Goal: Task Accomplishment & Management: Manage account settings

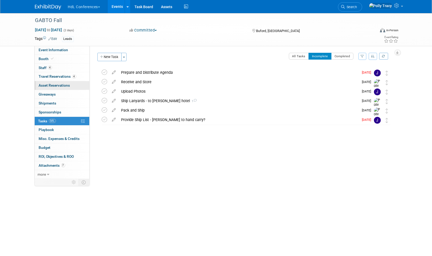
click at [53, 83] on span "Asset Reservations 0" at bounding box center [54, 85] width 31 height 4
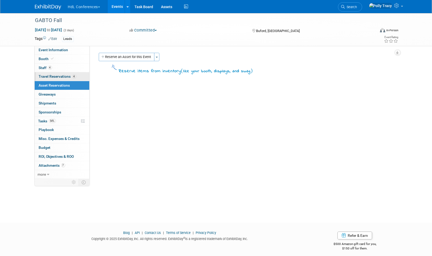
click at [55, 77] on span "Travel Reservations 4" at bounding box center [57, 76] width 37 height 4
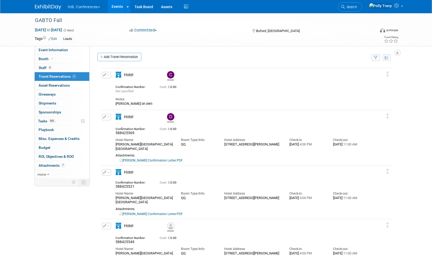
click at [168, 160] on link "Drew Rifkin Confirmation Letter.PDF" at bounding box center [151, 161] width 63 height 4
click at [44, 51] on span "Event Information" at bounding box center [53, 50] width 29 height 4
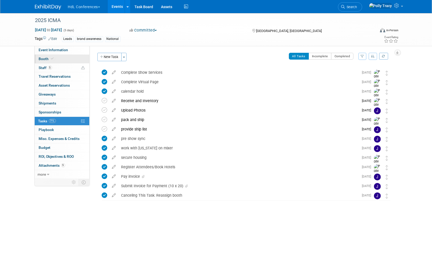
click at [44, 58] on span "Booth" at bounding box center [47, 59] width 16 height 4
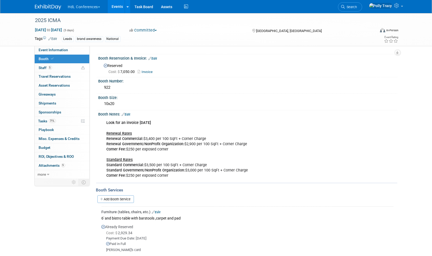
scroll to position [28, 0]
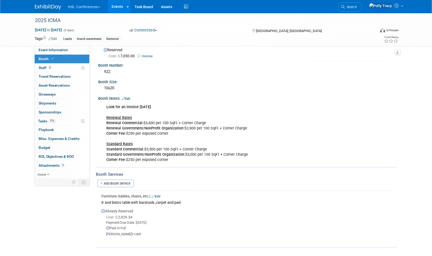
click at [158, 195] on link "Edit" at bounding box center [156, 197] width 9 height 4
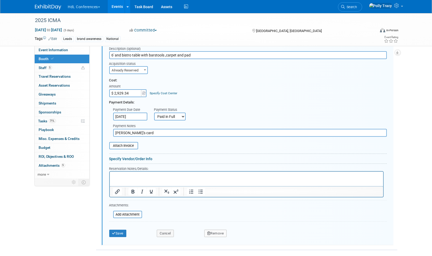
scroll to position [190, 0]
click at [124, 211] on input "file" at bounding box center [110, 213] width 63 height 6
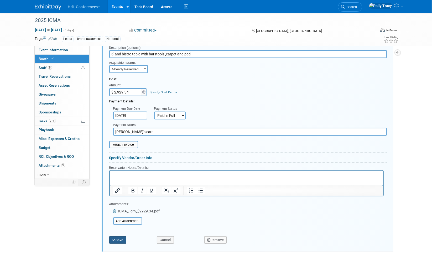
click at [123, 236] on button "Save" at bounding box center [117, 239] width 17 height 7
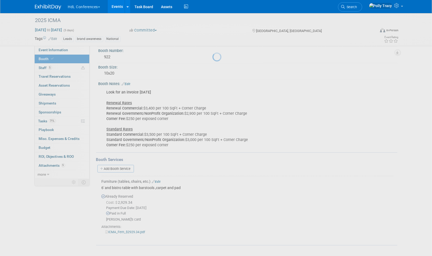
scroll to position [40, 0]
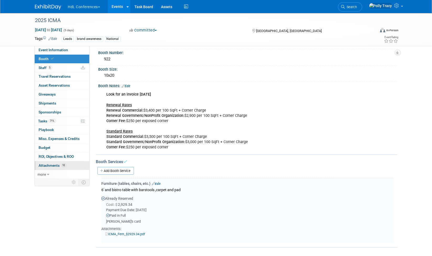
click at [50, 163] on span "Attachments 10" at bounding box center [53, 165] width 28 height 4
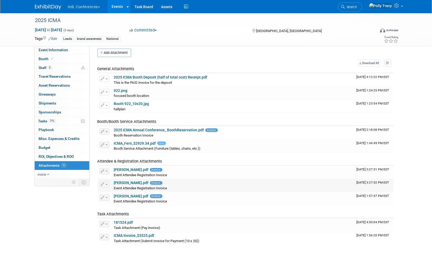
scroll to position [0, 0]
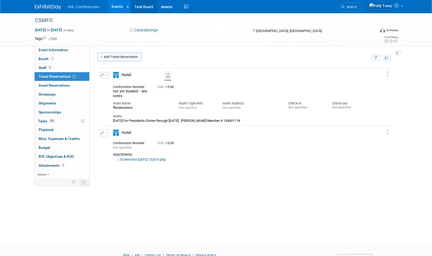
drag, startPoint x: 0, startPoint y: 0, endPoint x: 147, endPoint y: 7, distance: 147.5
click at [147, 7] on link "Task Board" at bounding box center [144, 6] width 27 height 13
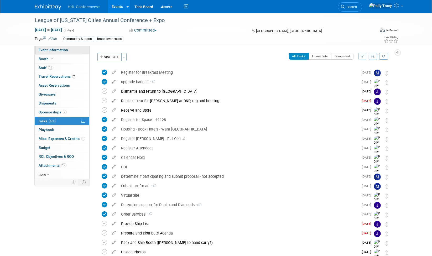
click at [46, 49] on span "Event Information" at bounding box center [53, 50] width 29 height 4
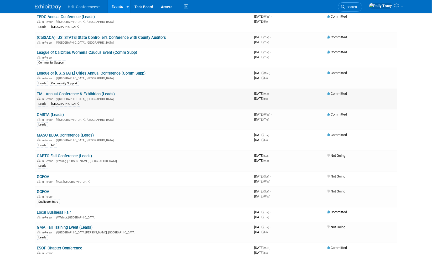
scroll to position [874, 0]
click at [84, 71] on link "League of California Cities Annual Conference (Comm Supp)" at bounding box center [91, 73] width 109 height 5
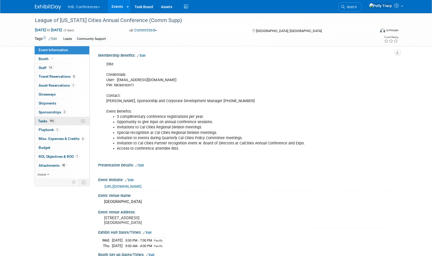
click at [41, 119] on span "Tasks 96%" at bounding box center [47, 121] width 18 height 4
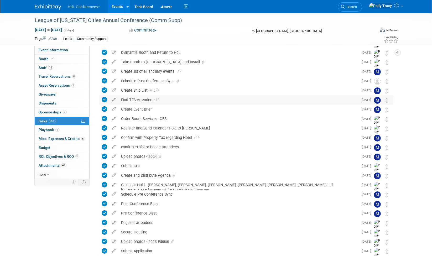
scroll to position [66, 0]
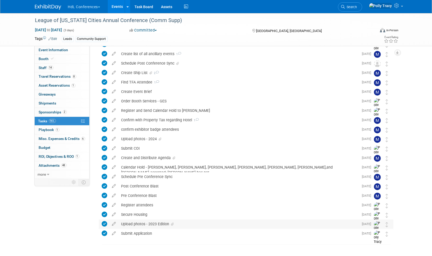
click at [141, 222] on div "Upload photos - 2023 Edition" at bounding box center [239, 224] width 240 height 9
click at [126, 136] on div "Upload photos - 2024" at bounding box center [239, 138] width 240 height 9
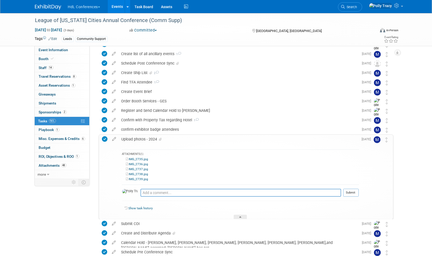
click at [143, 159] on link "IMG_2735.jpg" at bounding box center [137, 159] width 22 height 4
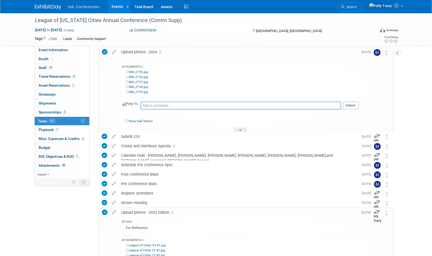
scroll to position [150, 0]
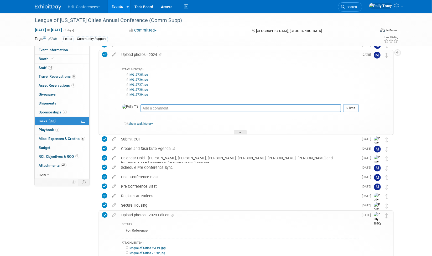
click at [137, 79] on link "IMG_2736.jpg" at bounding box center [137, 80] width 22 height 4
click at [142, 84] on link "IMG_2737.jpg" at bounding box center [137, 85] width 22 height 4
click at [142, 89] on link "IMG_2738.jpg" at bounding box center [137, 90] width 22 height 4
click at [139, 95] on link "IMG_2739.jpg" at bounding box center [137, 95] width 22 height 4
click at [146, 93] on link "IMG_2739.jpg" at bounding box center [137, 95] width 22 height 4
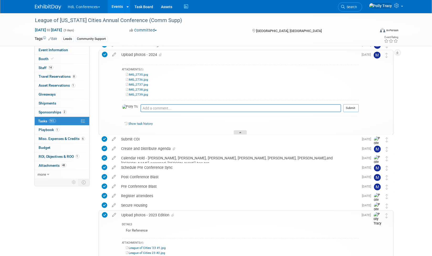
click at [240, 132] on div at bounding box center [240, 132] width 13 height 4
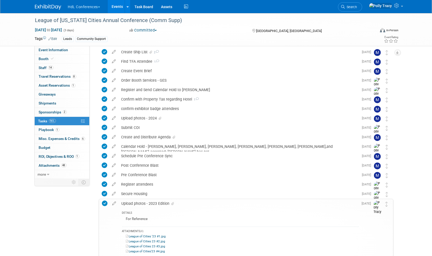
scroll to position [77, 0]
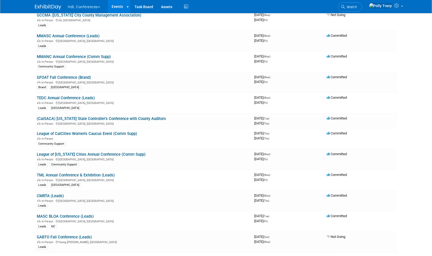
scroll to position [794, 0]
click at [148, 6] on link "Task Board" at bounding box center [144, 6] width 27 height 13
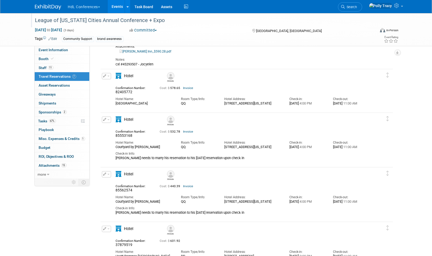
scroll to position [67, 0]
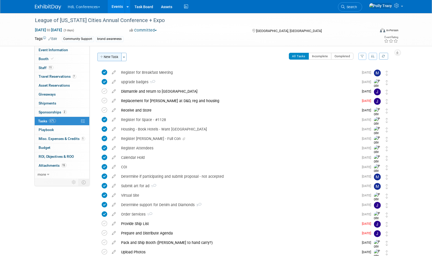
click at [114, 57] on button "New Task" at bounding box center [109, 57] width 24 height 8
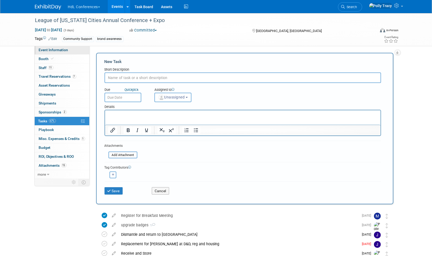
click at [54, 49] on span "Event Information" at bounding box center [53, 50] width 29 height 4
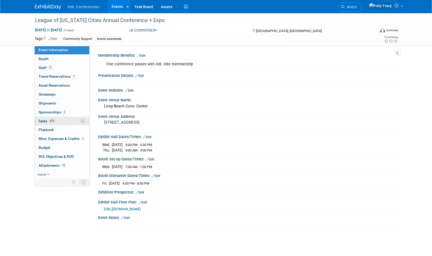
click at [43, 119] on span "Tasks 67%" at bounding box center [47, 121] width 18 height 4
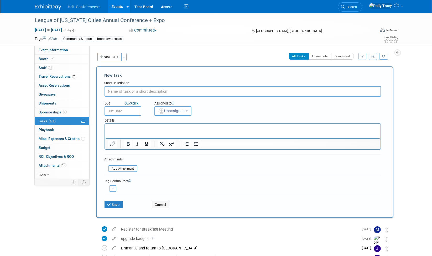
click at [123, 79] on form "New Task Short Description Due Quick pick Unassigned" at bounding box center [245, 141] width 280 height 139
click at [117, 93] on input "text" at bounding box center [243, 91] width 277 height 11
click at [143, 82] on div "Short Description" at bounding box center [243, 83] width 277 height 5
click at [133, 95] on input "text" at bounding box center [243, 91] width 277 height 11
type input "Raffle Basket"
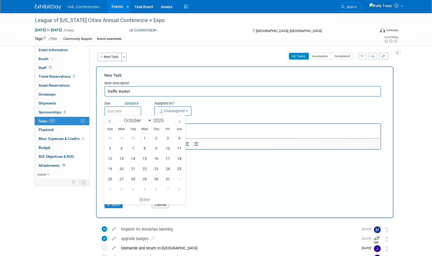
click at [128, 108] on input "text" at bounding box center [123, 110] width 37 height 9
click at [124, 149] on span "6" at bounding box center [121, 148] width 10 height 10
type input "Oct 6, 2025"
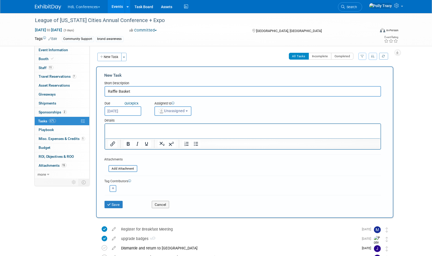
click at [167, 111] on span "Unassigned" at bounding box center [171, 111] width 27 height 4
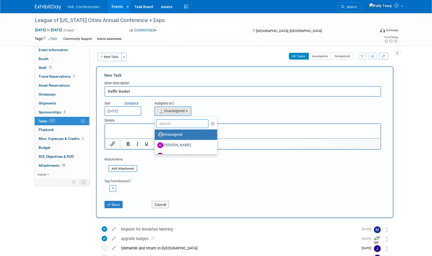
click at [168, 124] on input "text" at bounding box center [182, 123] width 53 height 9
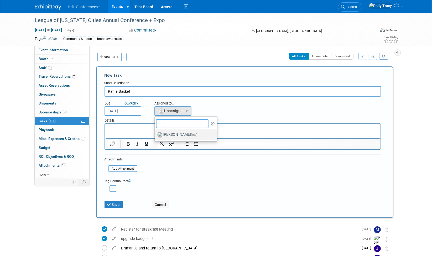
type input "po"
drag, startPoint x: 169, startPoint y: 132, endPoint x: 60, endPoint y: 13, distance: 161.3
click at [169, 132] on label "Polly Tracy (me)" at bounding box center [184, 135] width 55 height 8
click at [155, 132] on input "Polly Tracy (me)" at bounding box center [153, 133] width 3 height 3
select select "117b33a2-86e2-4cce-8da6-c50ac69cddf2"
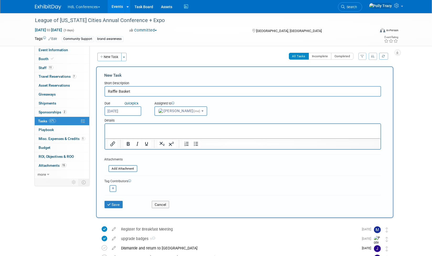
click at [113, 188] on icon "button" at bounding box center [113, 188] width 3 height 3
select select
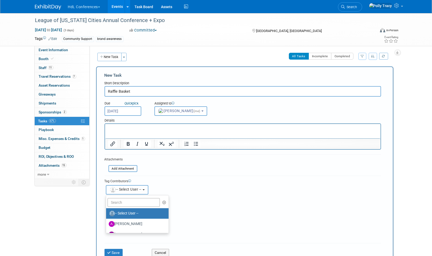
click at [113, 188] on img "button" at bounding box center [113, 190] width 6 height 6
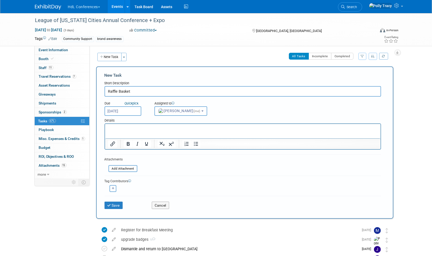
click at [114, 187] on icon "button" at bounding box center [113, 188] width 3 height 3
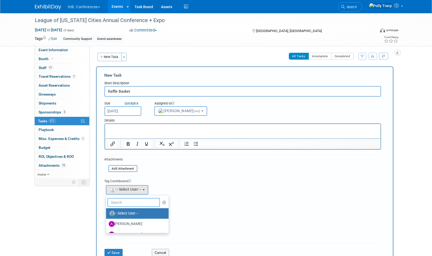
click at [124, 200] on input "text" at bounding box center [133, 202] width 53 height 9
type input "jo"
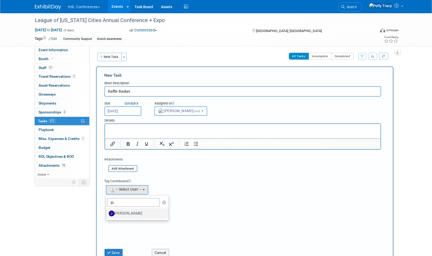
click at [125, 211] on label "[PERSON_NAME]" at bounding box center [136, 213] width 55 height 8
click at [107, 211] on input "[PERSON_NAME]" at bounding box center [104, 212] width 3 height 3
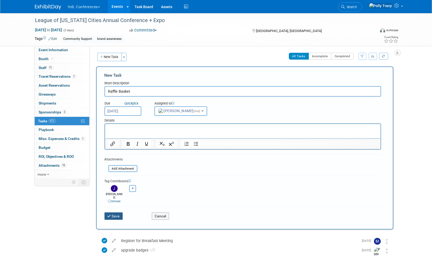
click at [120, 212] on button "Save" at bounding box center [114, 215] width 18 height 7
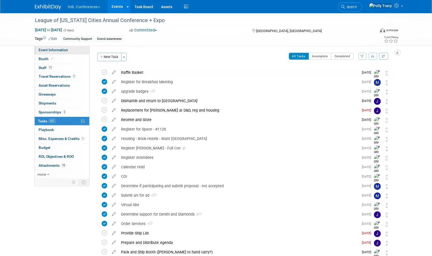
click at [45, 50] on span "Event Information" at bounding box center [53, 50] width 29 height 4
click at [41, 67] on span "Staff 11" at bounding box center [46, 68] width 14 height 4
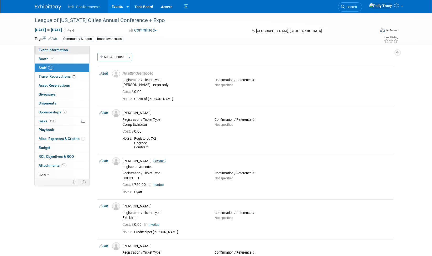
click at [41, 50] on span "Event Information" at bounding box center [53, 50] width 29 height 4
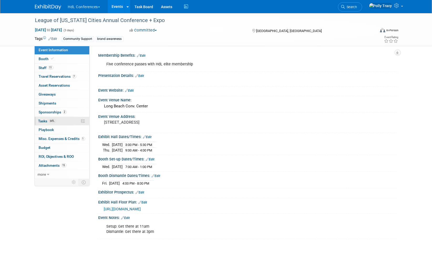
click at [44, 119] on span "Tasks 64%" at bounding box center [47, 121] width 18 height 4
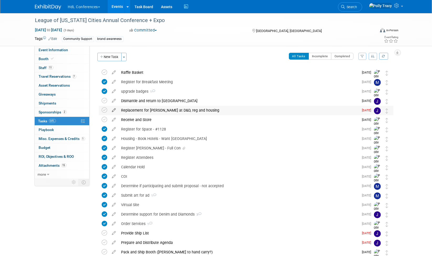
click at [116, 110] on icon at bounding box center [114, 109] width 9 height 7
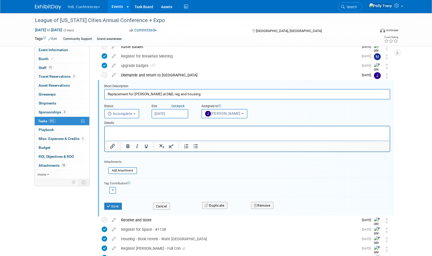
scroll to position [29, 0]
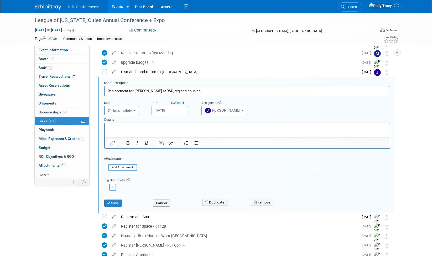
click at [140, 130] on html at bounding box center [247, 126] width 285 height 7
click at [119, 202] on button "Save" at bounding box center [113, 203] width 18 height 7
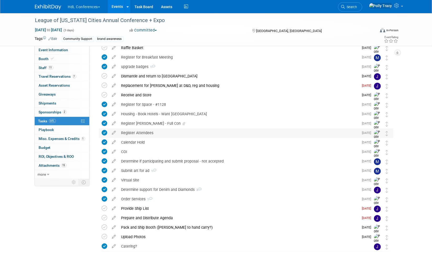
scroll to position [0, 0]
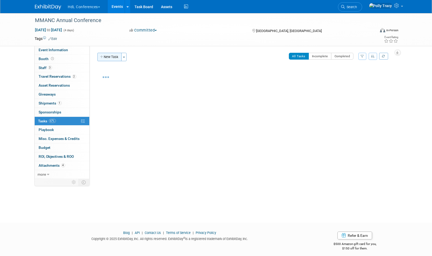
click at [113, 56] on button "New Task" at bounding box center [109, 57] width 24 height 8
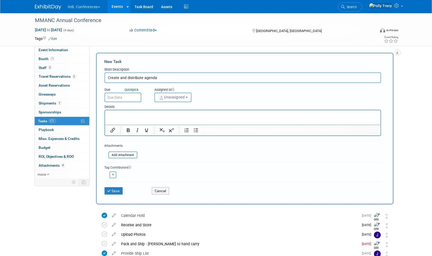
type input "Create and distribute agenda"
click at [127, 98] on input "text" at bounding box center [123, 97] width 37 height 9
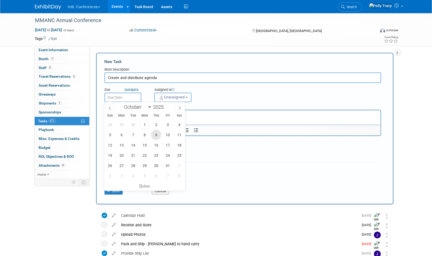
click at [157, 137] on span "9" at bounding box center [156, 135] width 10 height 10
type input "Oct 9, 2025"
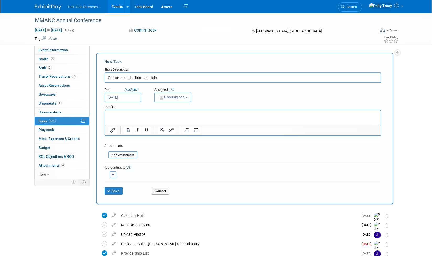
click at [172, 97] on span "Unassigned" at bounding box center [171, 97] width 27 height 4
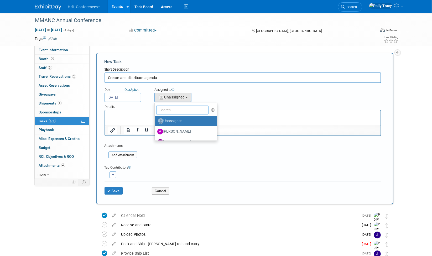
click at [171, 107] on input "text" at bounding box center [182, 110] width 53 height 9
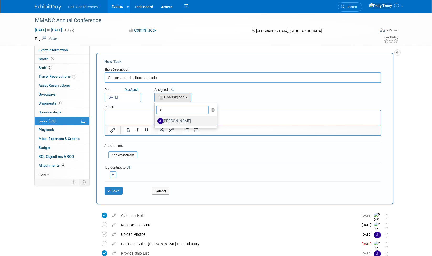
type input "jo"
click at [170, 121] on label "[PERSON_NAME]" at bounding box center [184, 121] width 55 height 8
click at [155, 121] on input "[PERSON_NAME]" at bounding box center [153, 120] width 3 height 3
select select "7ad0ca50-c2e1-45ff-affb-70136651c9ce"
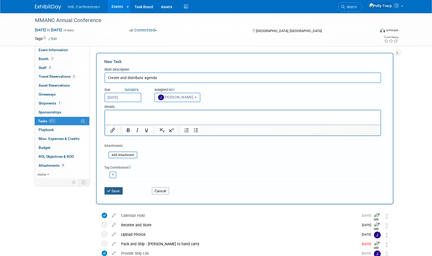
click at [116, 189] on button "Save" at bounding box center [114, 190] width 18 height 7
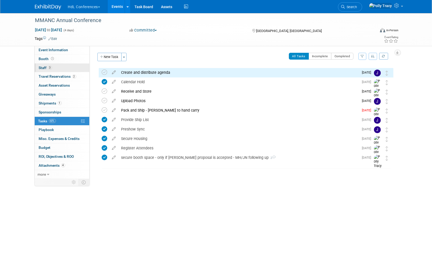
click at [49, 68] on span "3" at bounding box center [50, 68] width 4 height 4
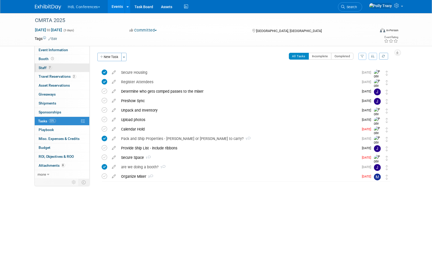
click at [41, 67] on span "Staff 7" at bounding box center [45, 68] width 13 height 4
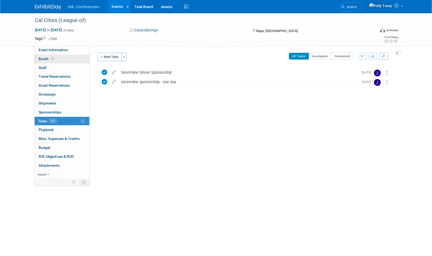
click at [44, 59] on span "Booth" at bounding box center [47, 59] width 16 height 4
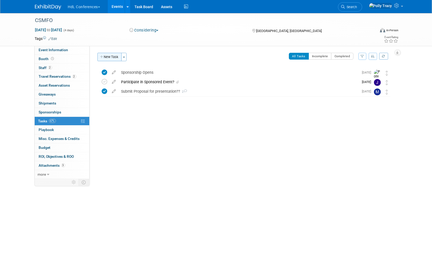
click at [105, 58] on button "New Task" at bounding box center [109, 57] width 24 height 8
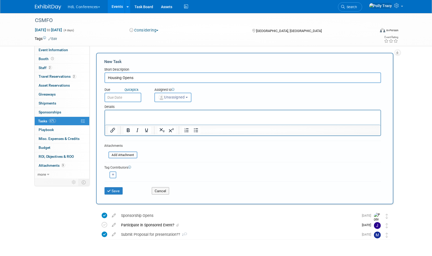
type input "Housing Opens"
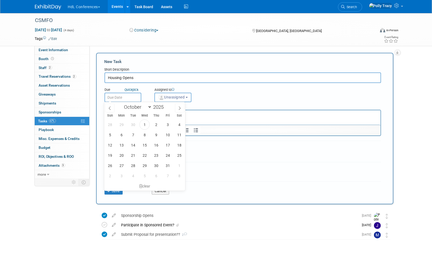
click at [118, 98] on input "text" at bounding box center [123, 97] width 37 height 9
click at [124, 148] on span "13" at bounding box center [121, 145] width 10 height 10
type input "Oct 13, 2025"
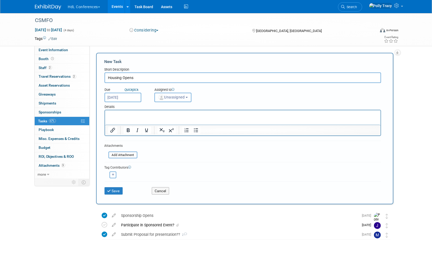
click at [164, 95] on span "Unassigned" at bounding box center [171, 97] width 27 height 4
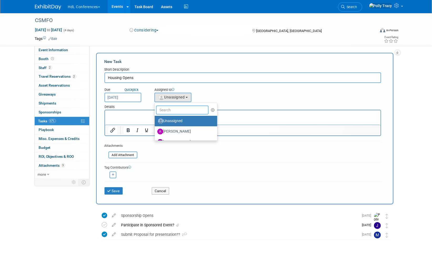
click at [162, 109] on input "text" at bounding box center [182, 110] width 53 height 9
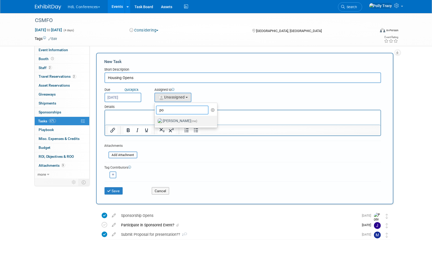
type input "po"
drag, startPoint x: 167, startPoint y: 118, endPoint x: 60, endPoint y: 14, distance: 149.1
click at [167, 118] on label "Polly Tracy (me)" at bounding box center [184, 121] width 55 height 8
click at [155, 119] on input "Polly Tracy (me)" at bounding box center [153, 120] width 3 height 3
select select "117b33a2-86e2-4cce-8da6-c50ac69cddf2"
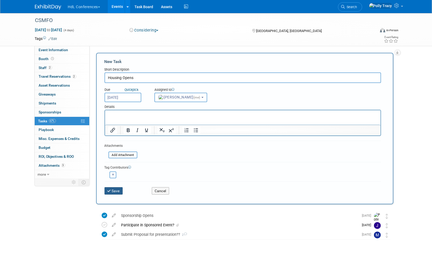
click at [111, 189] on icon "submit" at bounding box center [109, 191] width 4 height 4
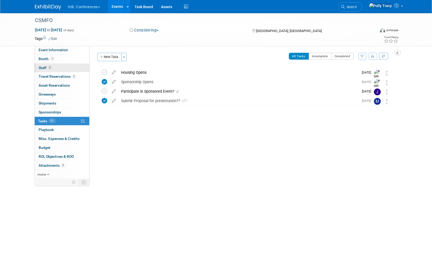
click at [44, 67] on span "Staff 2" at bounding box center [45, 68] width 13 height 4
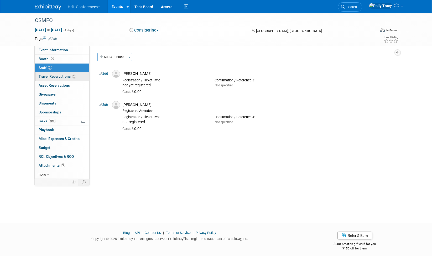
click at [54, 77] on span "Travel Reservations 2" at bounding box center [57, 76] width 37 height 4
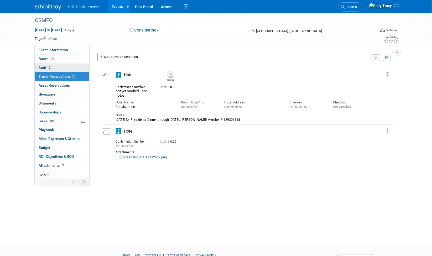
click at [44, 66] on span "Staff 2" at bounding box center [45, 68] width 13 height 4
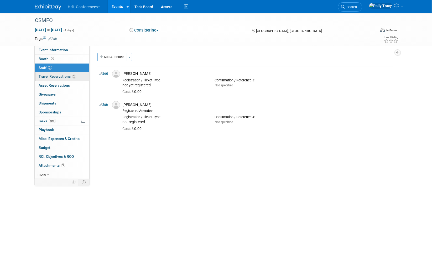
click at [56, 74] on span "Travel Reservations 2" at bounding box center [57, 76] width 37 height 4
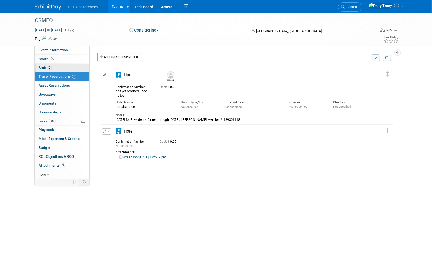
click at [43, 67] on span "Staff 2" at bounding box center [45, 68] width 13 height 4
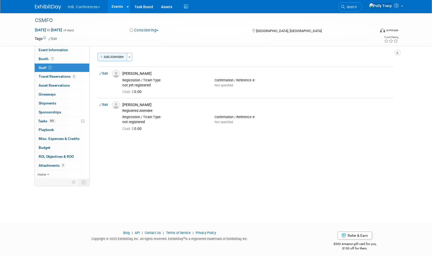
click at [115, 59] on button "Add Attendee" at bounding box center [112, 57] width 30 height 8
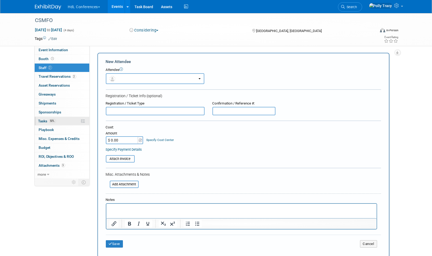
click at [45, 119] on span "Tasks 50%" at bounding box center [47, 121] width 18 height 4
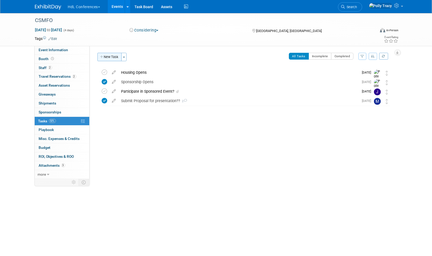
click at [106, 57] on button "New Task" at bounding box center [109, 57] width 24 height 8
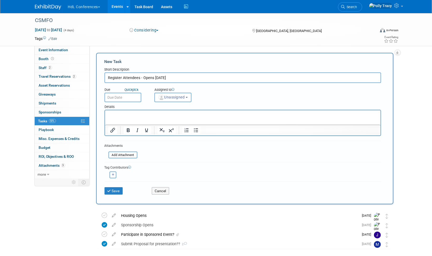
type input "Register Attendees - Opens Oct. 13"
click at [121, 96] on input "text" at bounding box center [123, 97] width 37 height 9
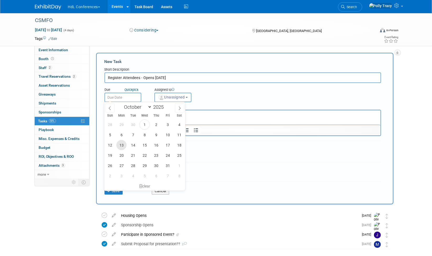
click at [124, 146] on span "13" at bounding box center [121, 145] width 10 height 10
type input "Oct 13, 2025"
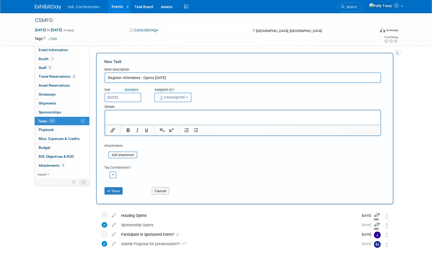
click at [166, 100] on button "Unassigned" at bounding box center [172, 97] width 37 height 9
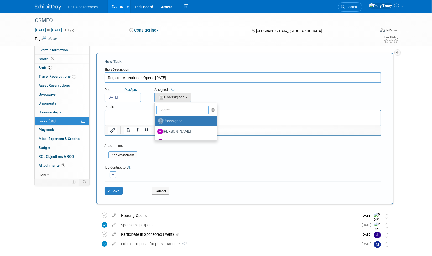
click at [167, 110] on input "text" at bounding box center [182, 110] width 53 height 9
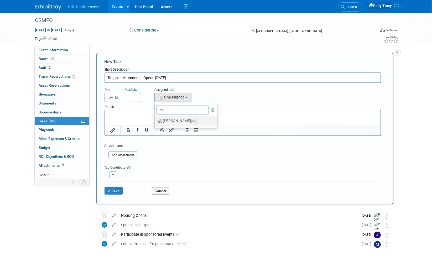
type input "po"
click at [172, 119] on label "Polly Tracy (me)" at bounding box center [184, 121] width 55 height 8
click at [155, 119] on input "Polly Tracy (me)" at bounding box center [153, 120] width 3 height 3
select select "117b33a2-86e2-4cce-8da6-c50ac69cddf2"
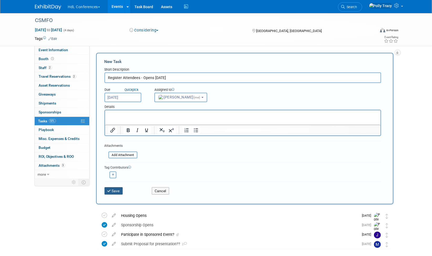
click at [114, 188] on button "Save" at bounding box center [114, 190] width 18 height 7
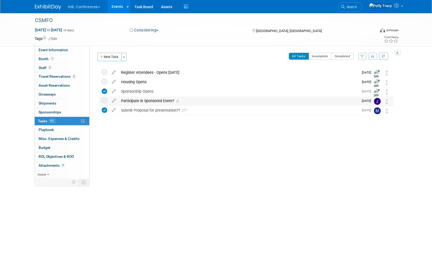
click at [138, 103] on div "Participate in Sponsored Event?" at bounding box center [239, 100] width 240 height 9
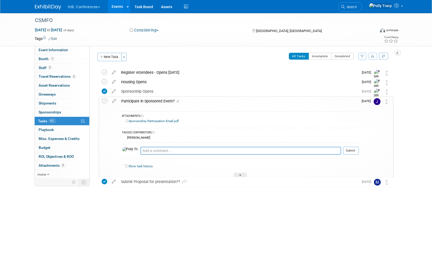
click at [153, 119] on link "Sponsorship Participation Email.pdf" at bounding box center [152, 121] width 53 height 4
click at [245, 174] on div at bounding box center [240, 175] width 13 height 4
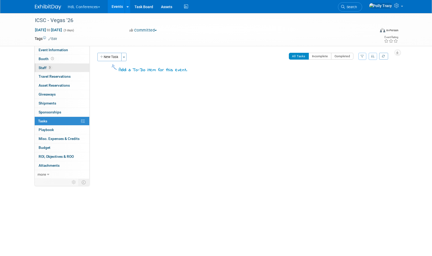
click at [42, 66] on span "Staff 3" at bounding box center [45, 68] width 13 height 4
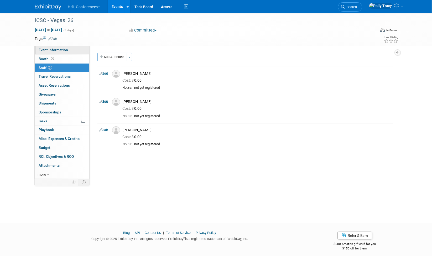
click at [60, 48] on span "Event Information" at bounding box center [53, 50] width 29 height 4
